Goal: Find specific page/section: Find specific page/section

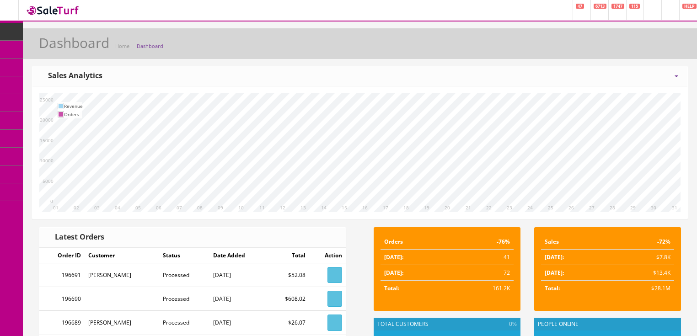
click at [594, 6] on span "6713" at bounding box center [600, 6] width 13 height 5
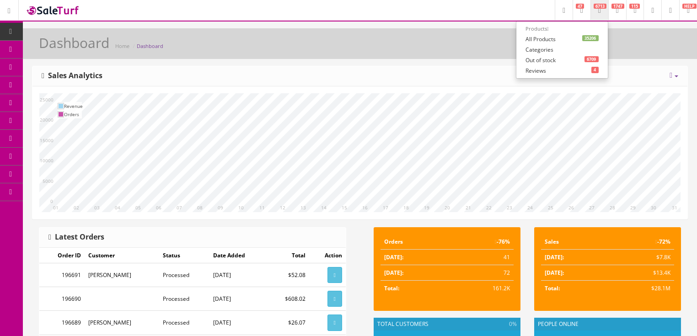
click at [529, 38] on link "35206 All Products" at bounding box center [561, 39] width 91 height 11
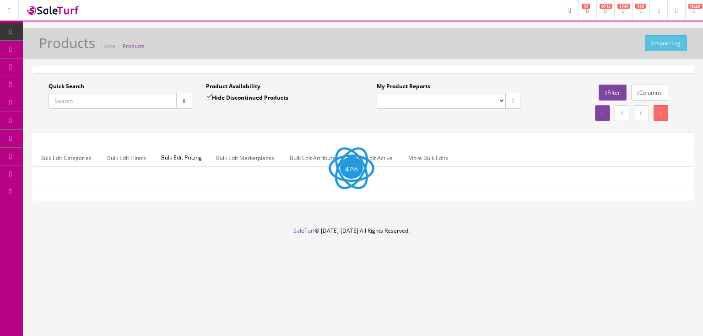
click at [152, 103] on input "Quick Search" at bounding box center [112, 101] width 128 height 16
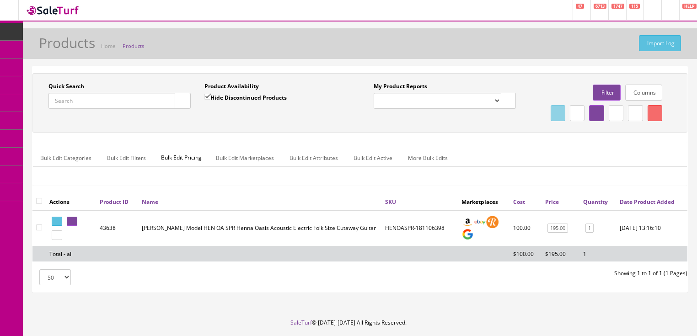
paste input "2174000000"
type input "2174000000"
click at [183, 104] on button "button" at bounding box center [183, 101] width 16 height 16
